Goal: Task Accomplishment & Management: Complete application form

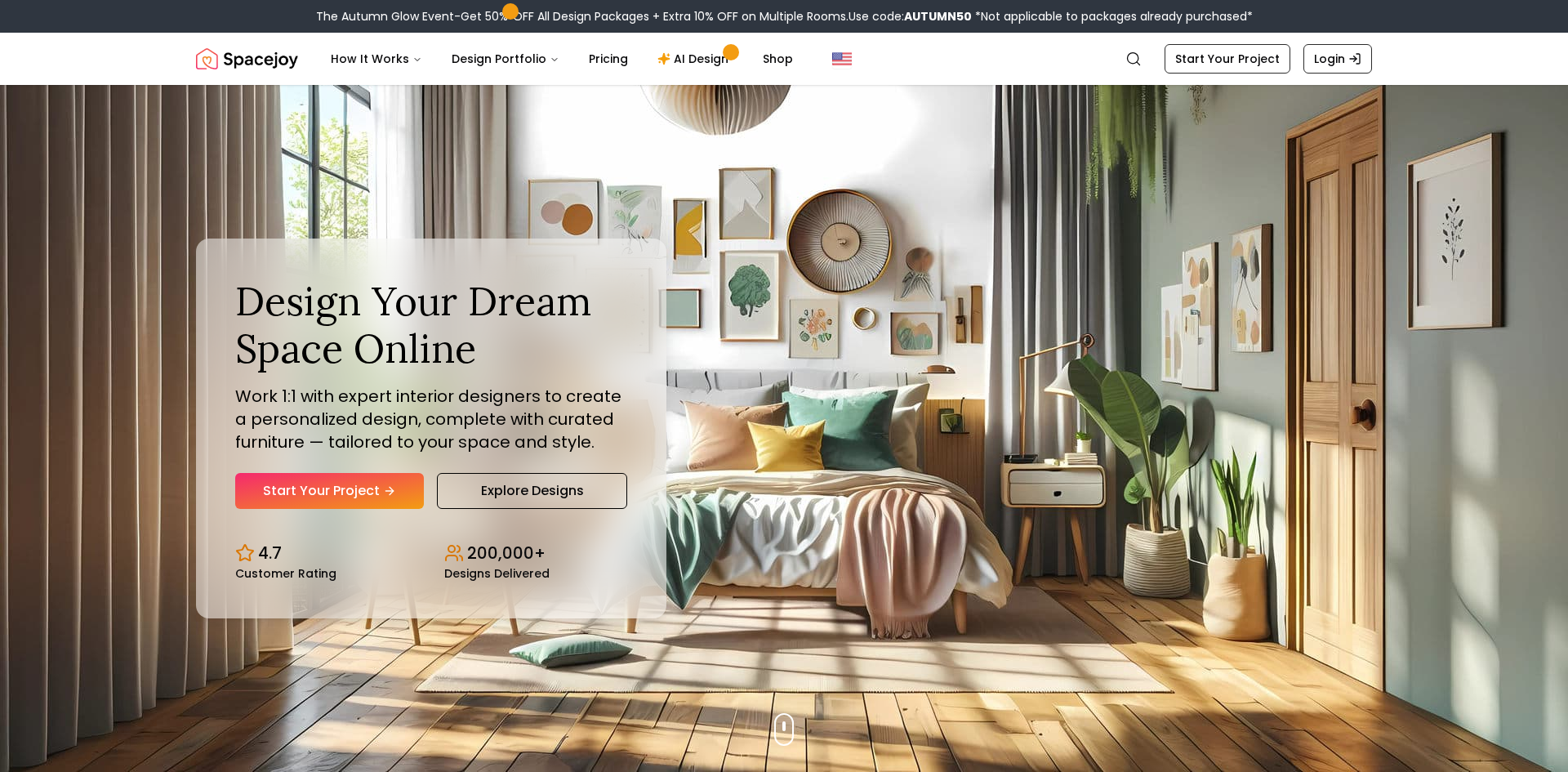
click at [348, 489] on link "Start Your Project" at bounding box center [330, 491] width 189 height 36
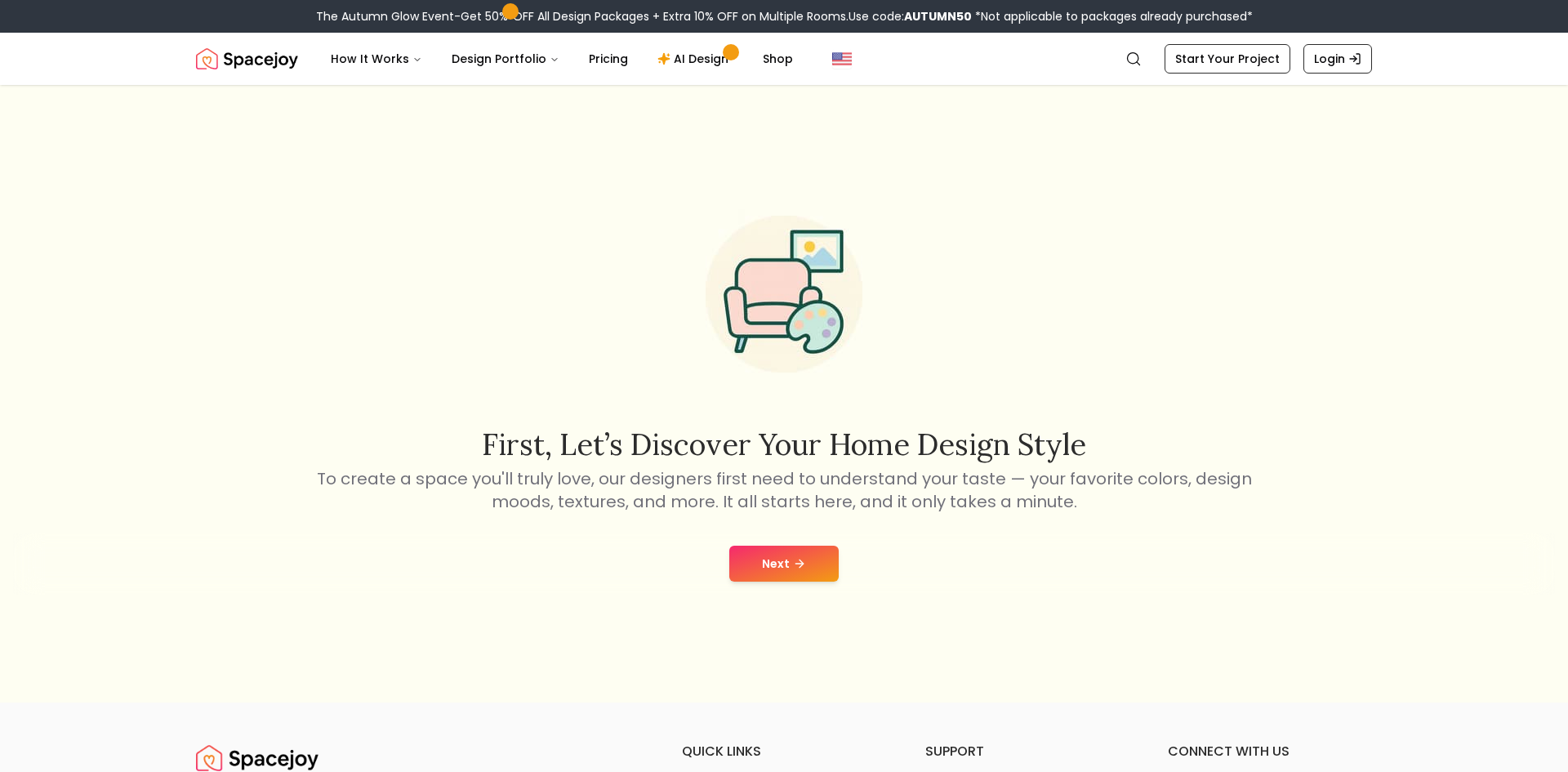
click at [790, 560] on button "Next" at bounding box center [784, 563] width 109 height 36
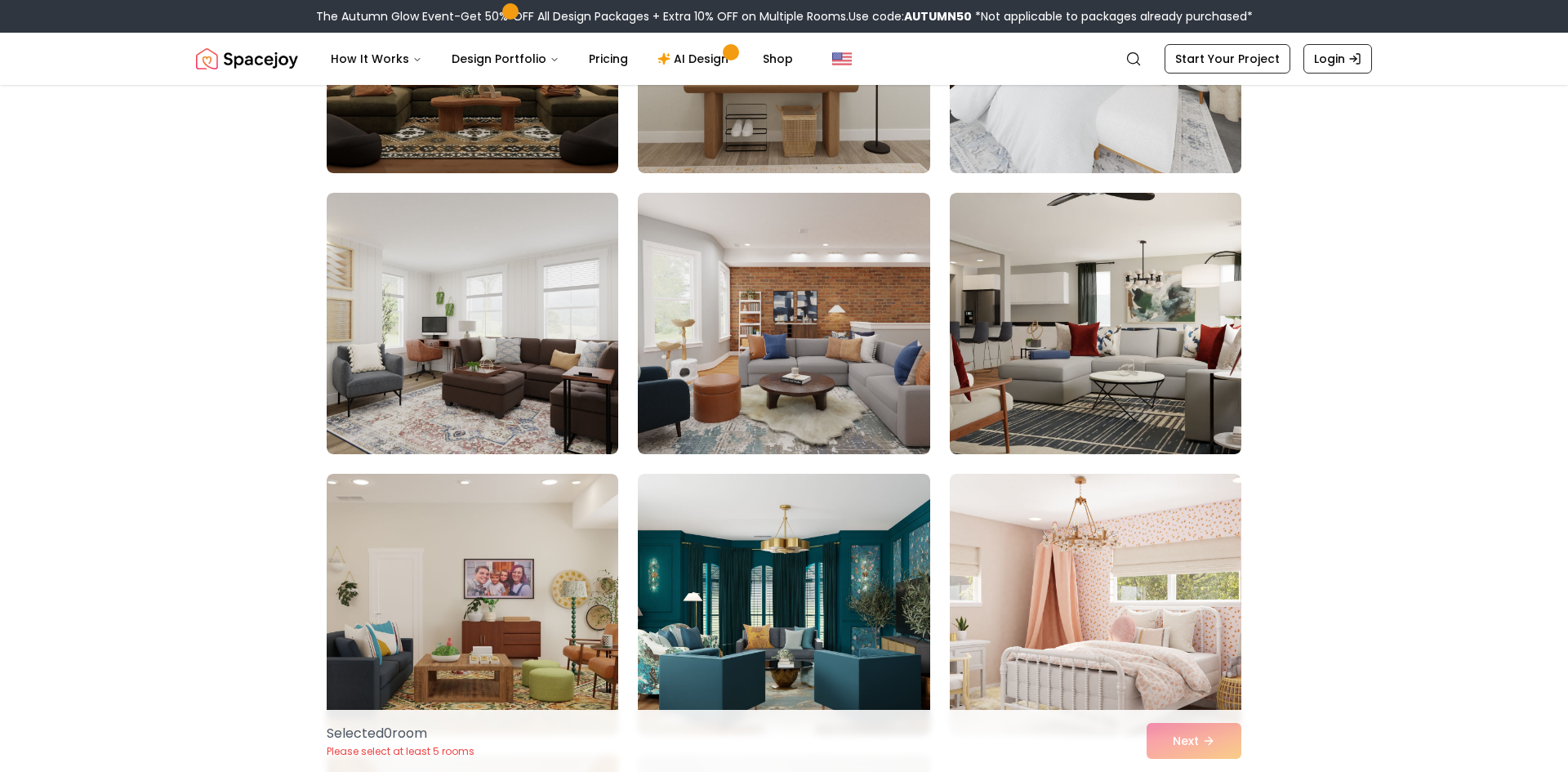
scroll to position [1273, 0]
